Goal: Task Accomplishment & Management: Use online tool/utility

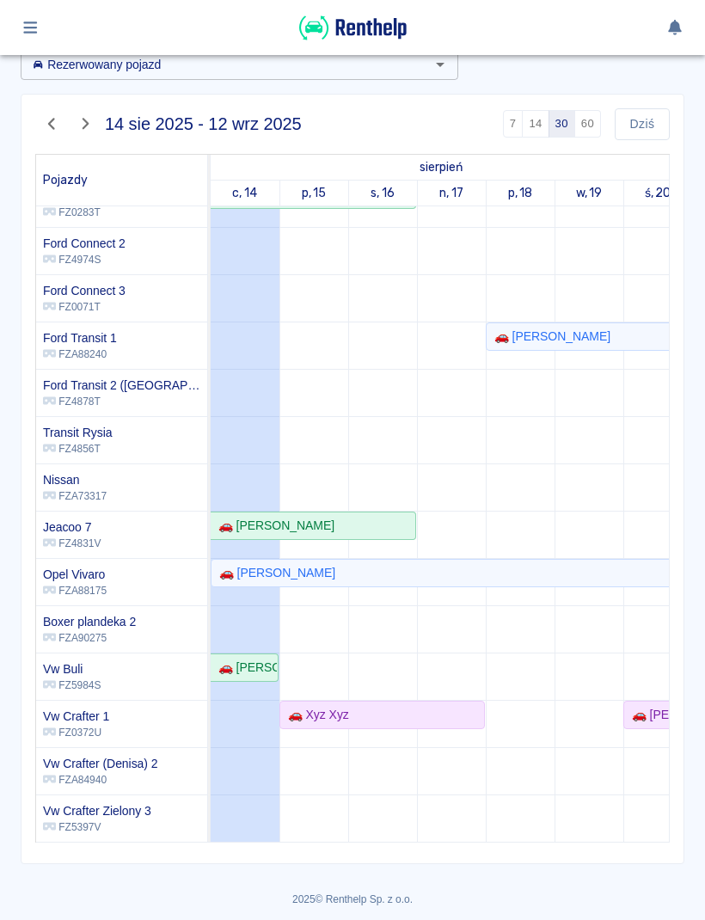
scroll to position [188, 0]
click at [268, 667] on div "🚗 [PERSON_NAME]" at bounding box center [243, 668] width 65 height 18
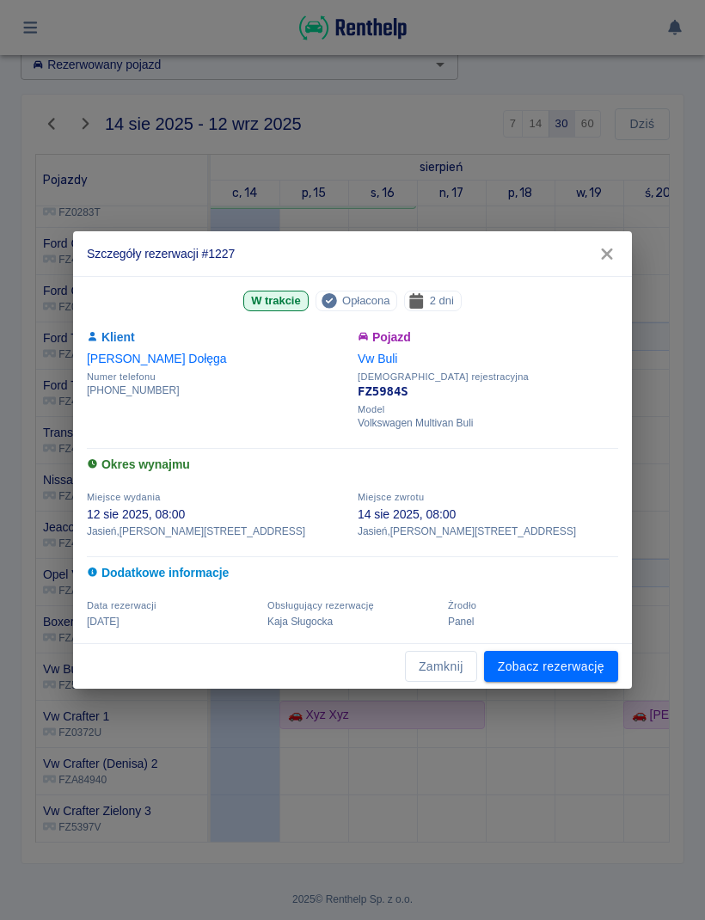
click at [561, 665] on link "Zobacz rezerwację" at bounding box center [551, 667] width 134 height 32
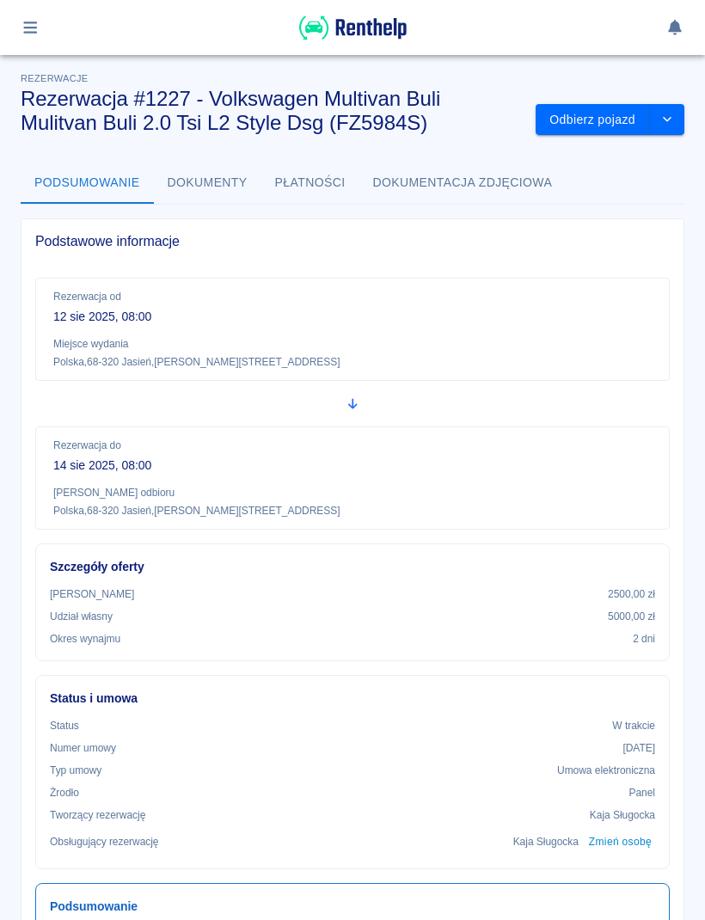
click at [597, 124] on button "Odbierz pojazd" at bounding box center [593, 120] width 114 height 32
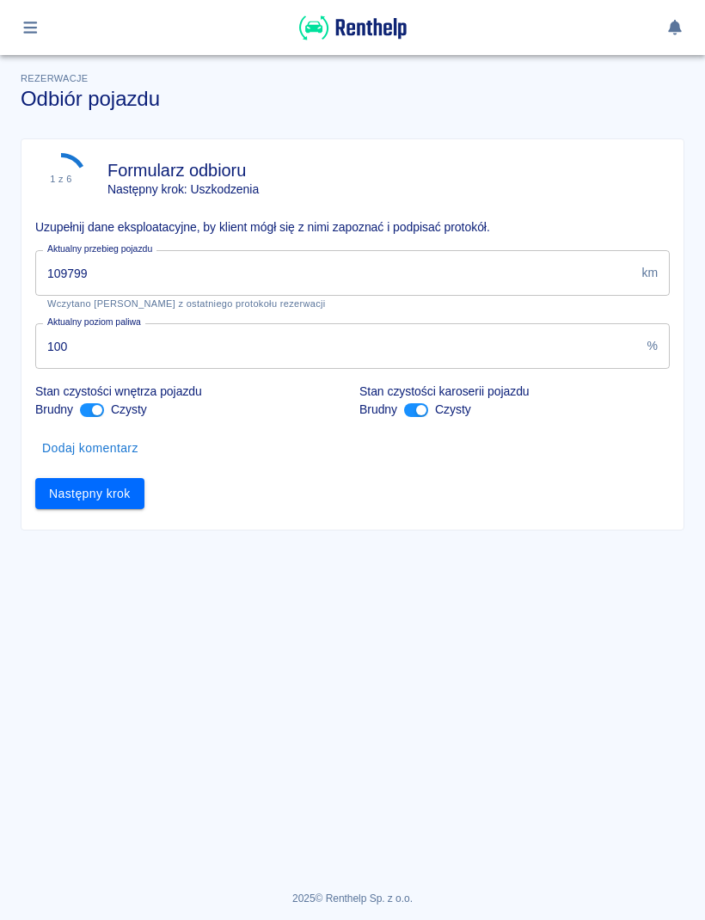
click at [566, 260] on input "109799" at bounding box center [334, 273] width 599 height 46
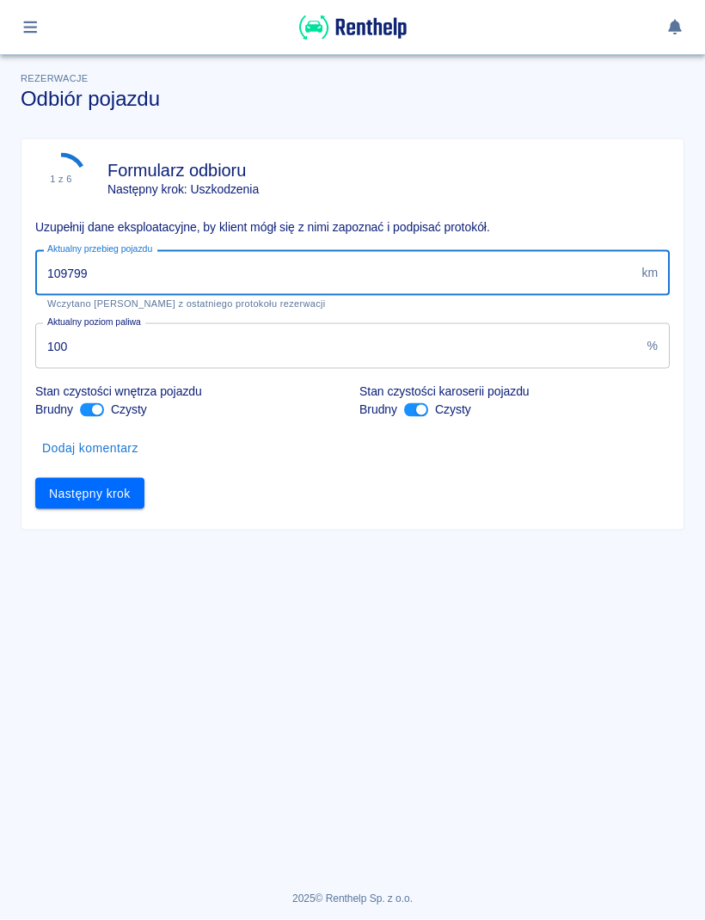
click at [552, 272] on input "109799" at bounding box center [334, 273] width 599 height 46
click at [561, 261] on input "109799" at bounding box center [334, 273] width 599 height 46
click at [548, 269] on input "109799" at bounding box center [334, 273] width 599 height 46
click at [460, 254] on input "109799" at bounding box center [334, 273] width 599 height 46
click at [550, 276] on input "109799" at bounding box center [334, 273] width 599 height 46
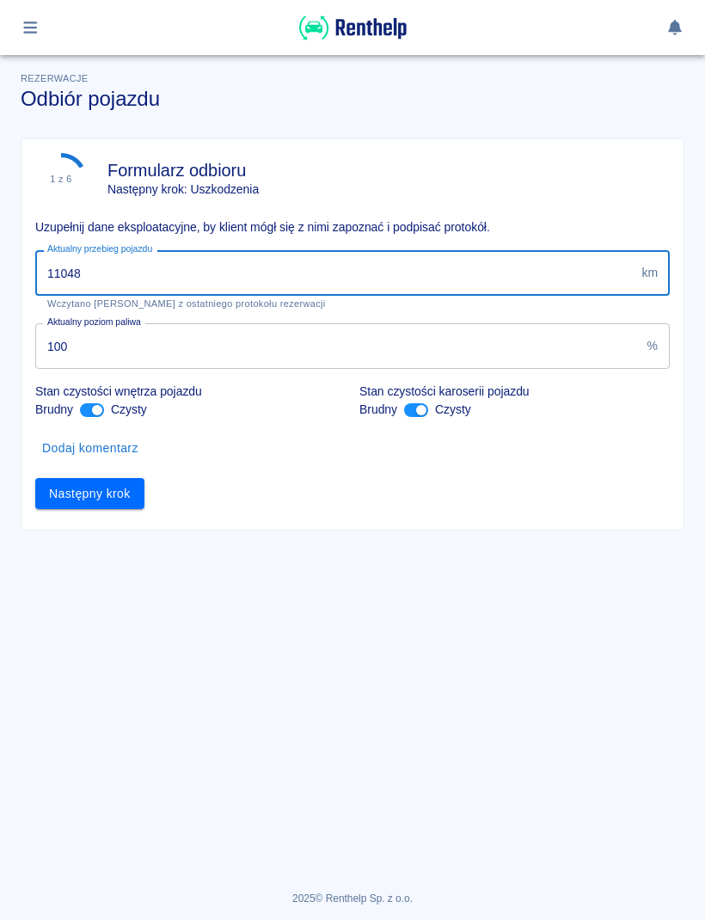
type input "110486"
click at [111, 508] on button "Następny krok" at bounding box center [89, 494] width 109 height 32
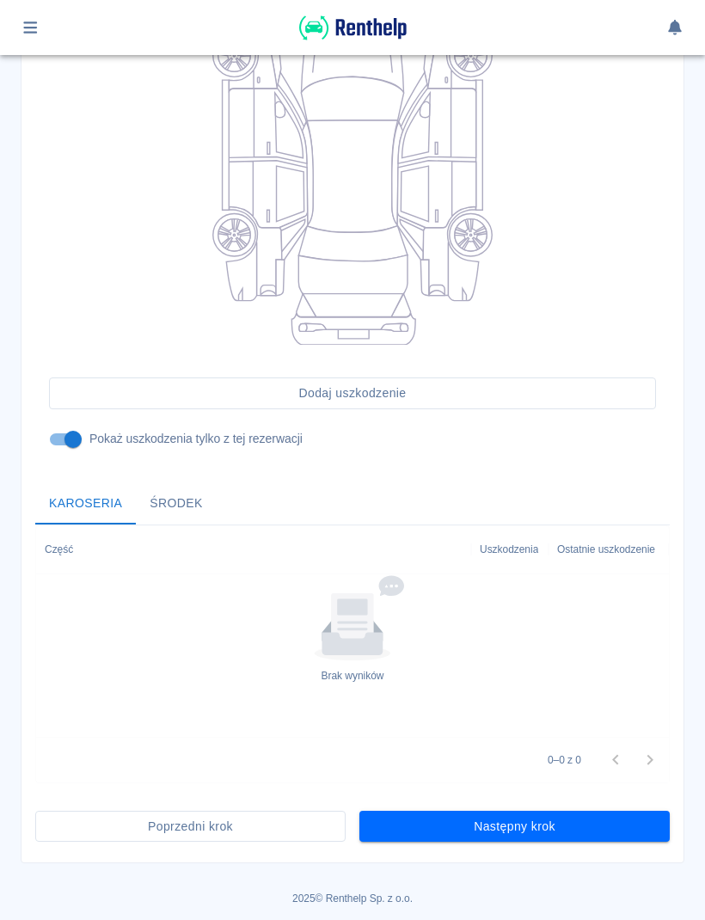
scroll to position [273, 0]
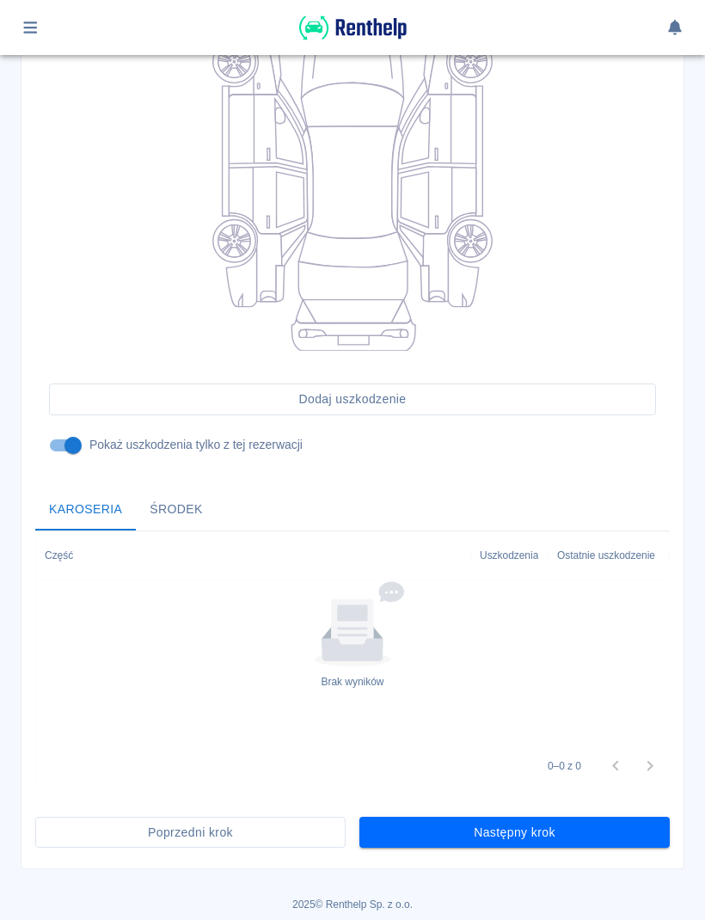
click at [631, 822] on button "Następny krok" at bounding box center [514, 833] width 310 height 32
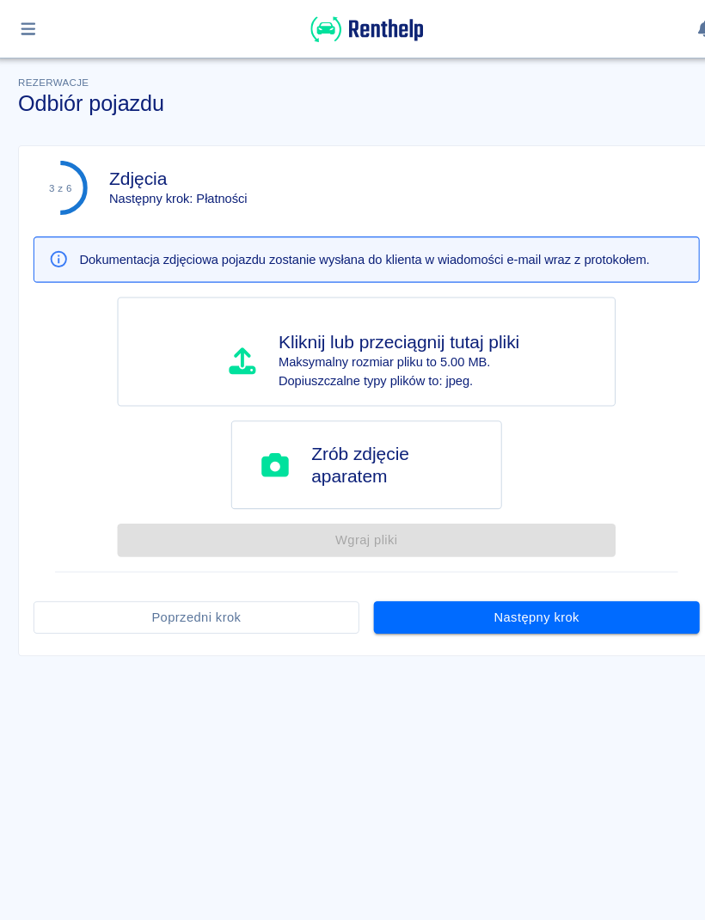
click at [579, 584] on button "Następny krok" at bounding box center [514, 589] width 310 height 32
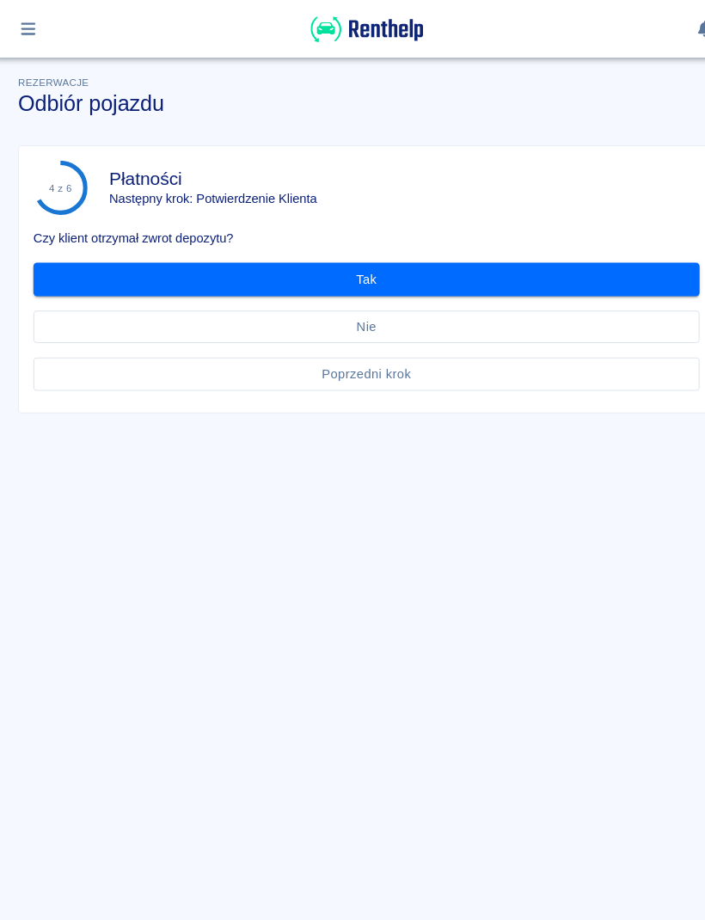
click at [542, 279] on button "Tak" at bounding box center [352, 266] width 634 height 32
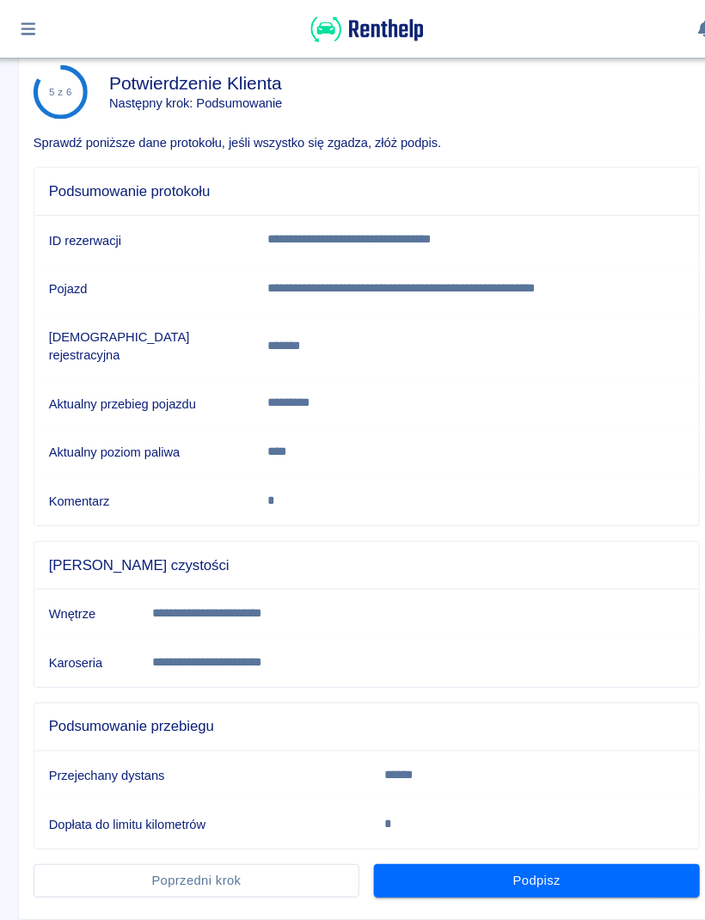
scroll to position [87, 0]
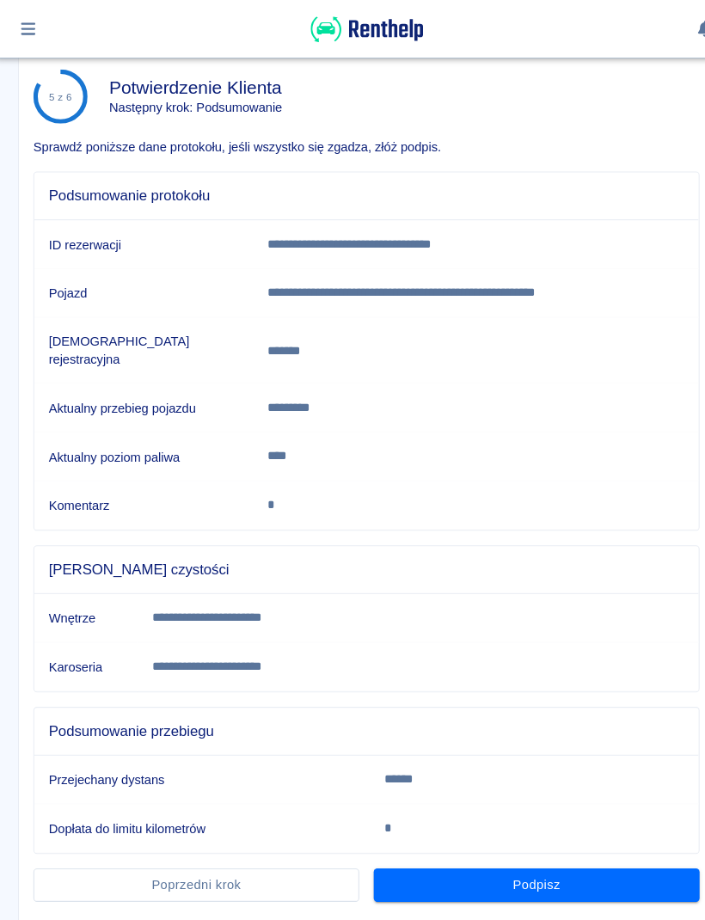
click at [593, 834] on button "Podpisz" at bounding box center [514, 843] width 310 height 32
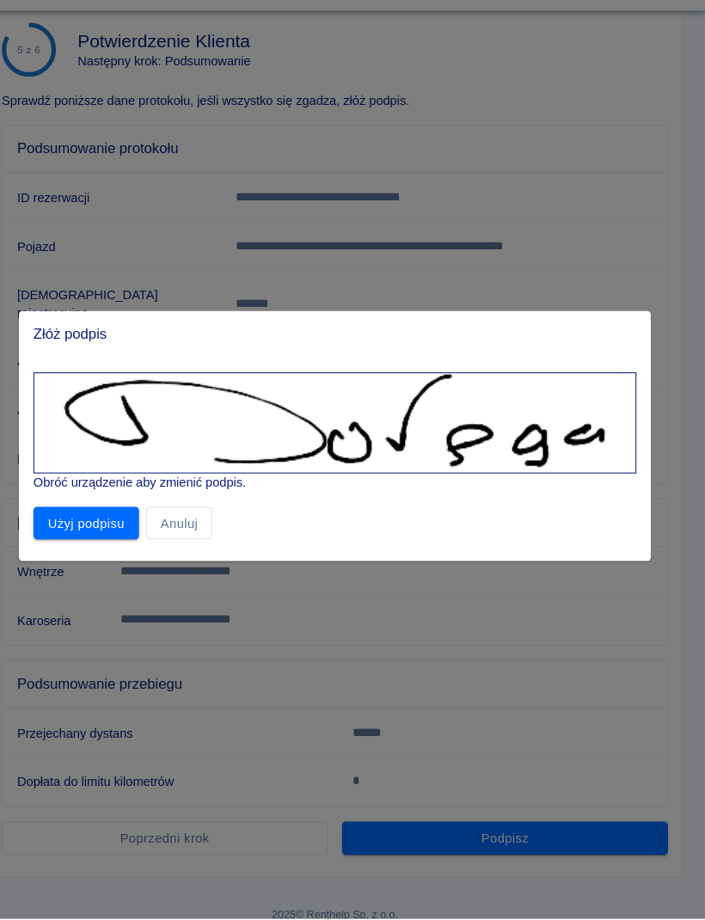
click at [117, 527] on button "Użyj podpisu" at bounding box center [115, 543] width 101 height 32
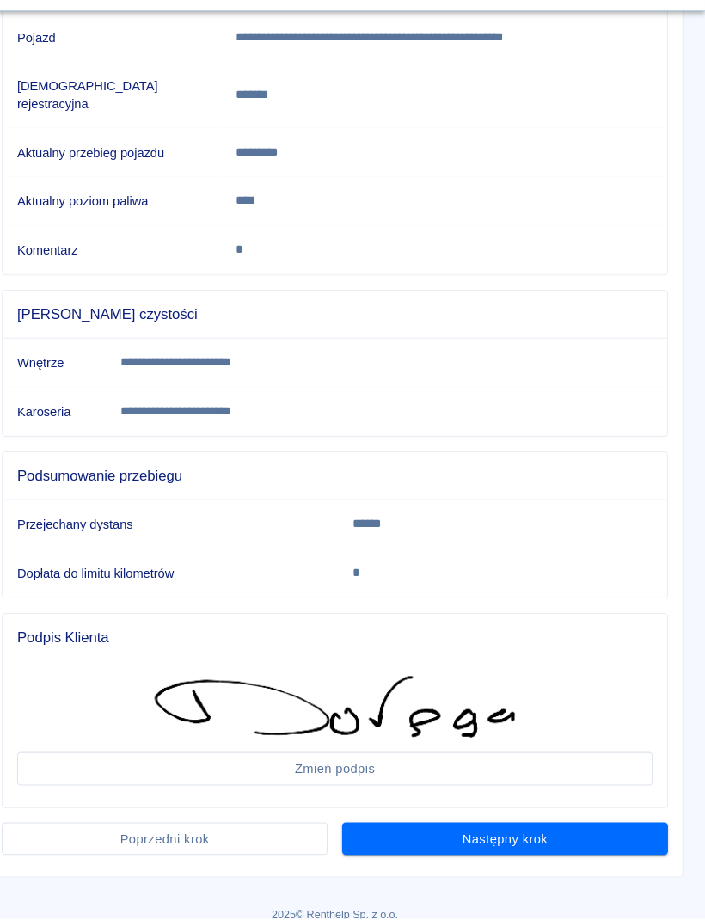
scroll to position [285, 0]
click at [561, 828] on button "Następny krok" at bounding box center [514, 844] width 310 height 32
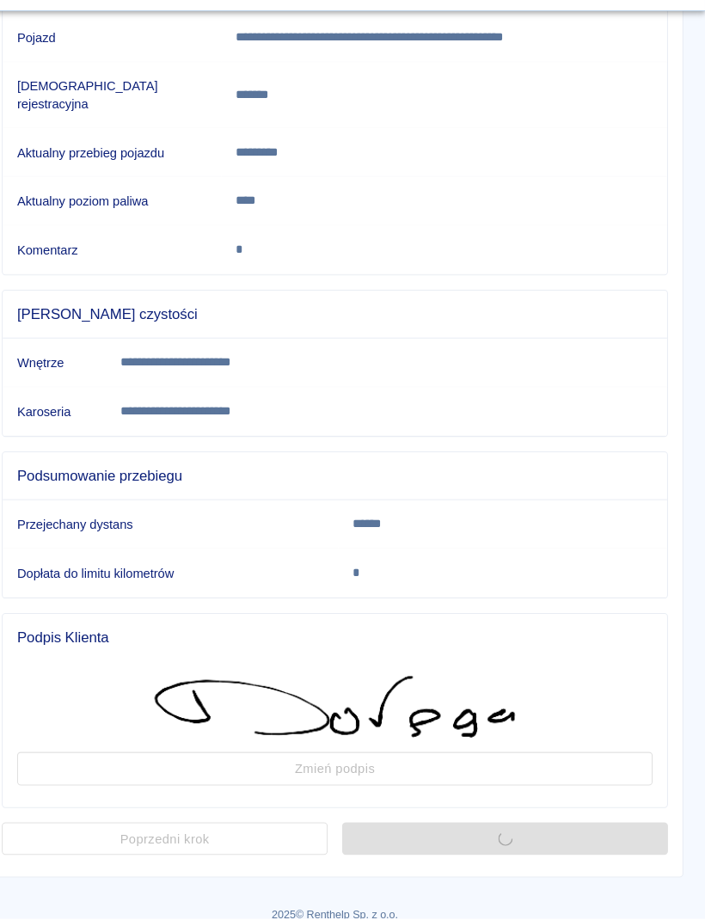
scroll to position [0, 0]
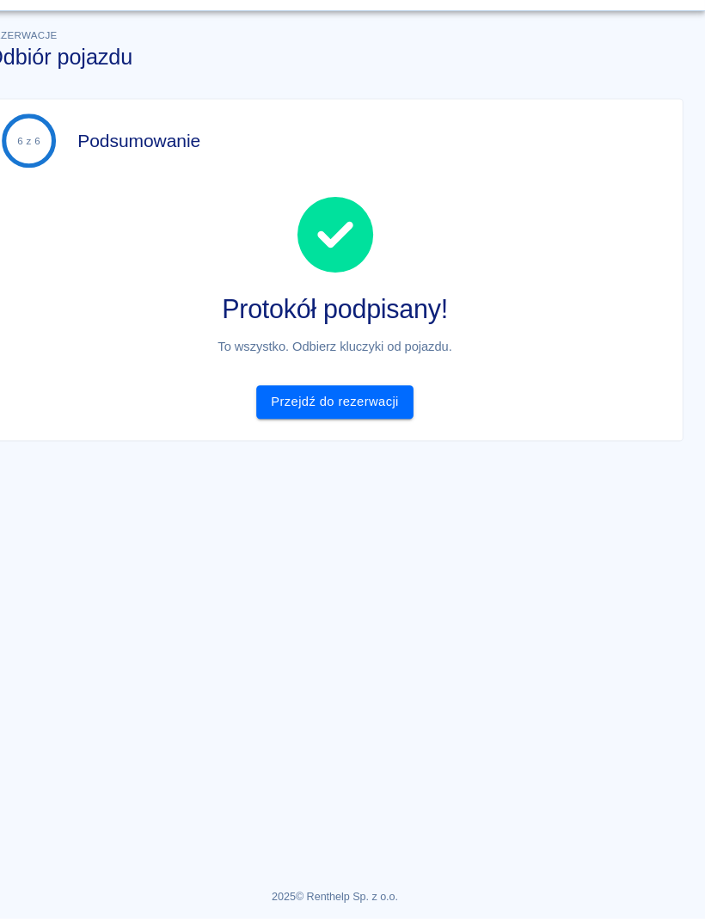
click at [613, 495] on main "Rezerwacje Odbiór pojazdu 6 z 6 Podsumowanie Protokół podpisany! To wszystko. O…" at bounding box center [352, 452] width 705 height 822
click at [307, 412] on link "Przejdź do rezerwacji" at bounding box center [352, 428] width 149 height 32
